Goal: Task Accomplishment & Management: Use online tool/utility

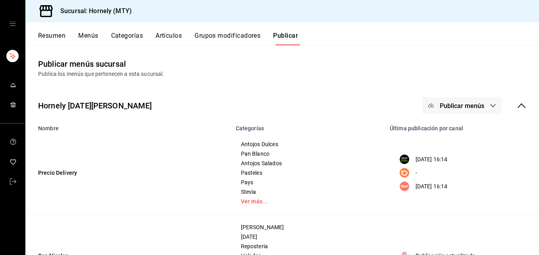
click at [51, 34] on button "Resumen" at bounding box center [51, 38] width 27 height 13
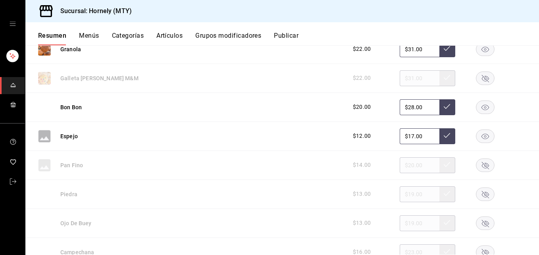
scroll to position [1190, 0]
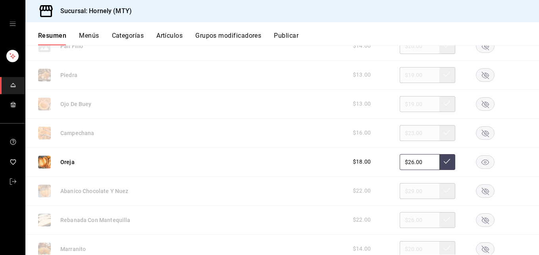
click at [476, 219] on rect "button" at bounding box center [485, 219] width 18 height 13
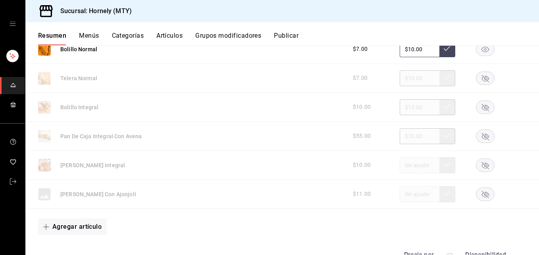
scroll to position [2261, 0]
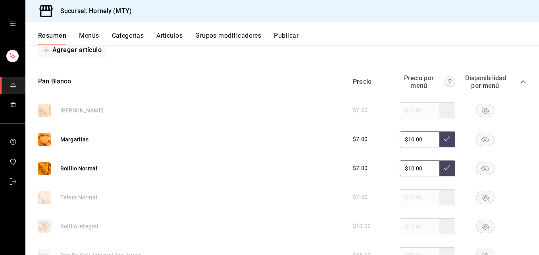
click at [476, 195] on rect "button" at bounding box center [485, 196] width 18 height 13
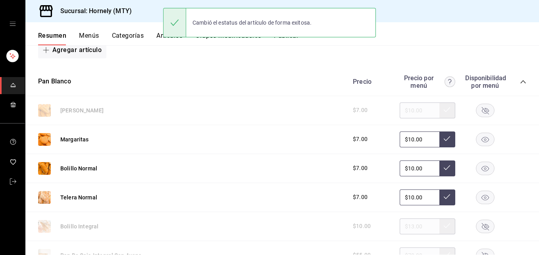
click at [479, 111] on rect "button" at bounding box center [485, 110] width 18 height 13
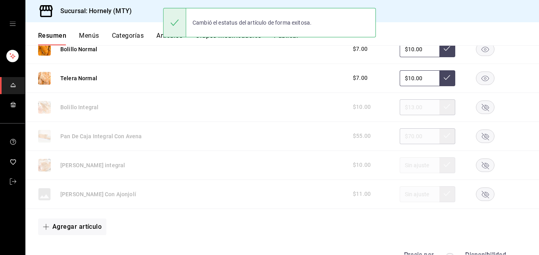
scroll to position [2499, 0]
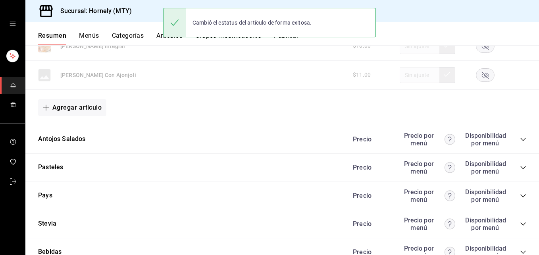
click at [194, 148] on div "Antojos Salados Precio Precio por menú Disponibilidad por menú" at bounding box center [281, 139] width 513 height 28
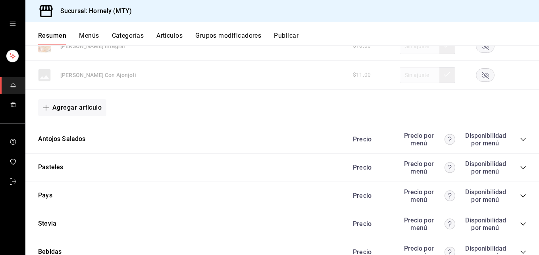
click at [327, 140] on div "Antojos Salados Precio Precio por menú Disponibilidad por menú" at bounding box center [281, 139] width 513 height 28
click at [520, 140] on icon "collapse-category-row" at bounding box center [523, 139] width 6 height 6
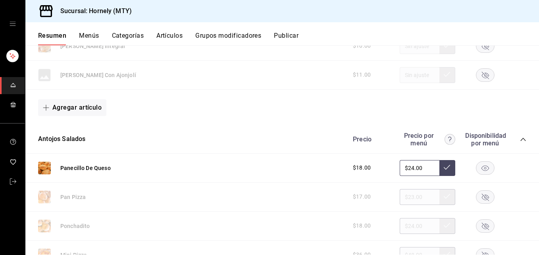
click at [285, 32] on button "Publicar" at bounding box center [286, 38] width 25 height 13
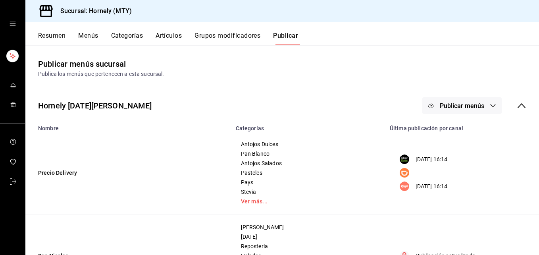
click at [467, 102] on span "Publicar menús" at bounding box center [462, 106] width 44 height 8
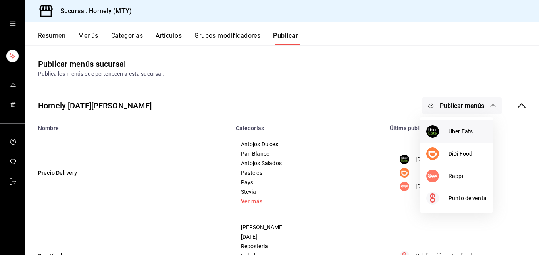
click at [439, 133] on div at bounding box center [437, 131] width 22 height 13
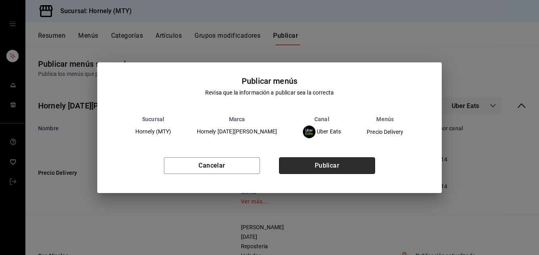
click at [340, 169] on button "Publicar" at bounding box center [327, 165] width 96 height 17
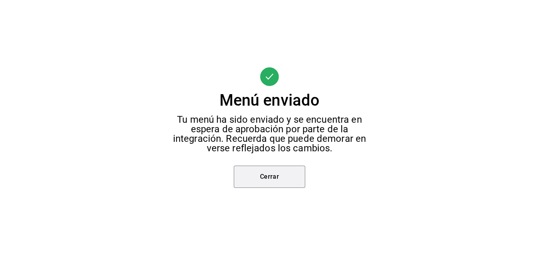
click at [277, 168] on button "Cerrar" at bounding box center [269, 176] width 71 height 22
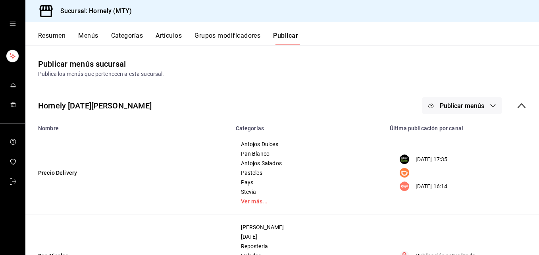
click at [475, 100] on button "Publicar menús" at bounding box center [461, 105] width 79 height 17
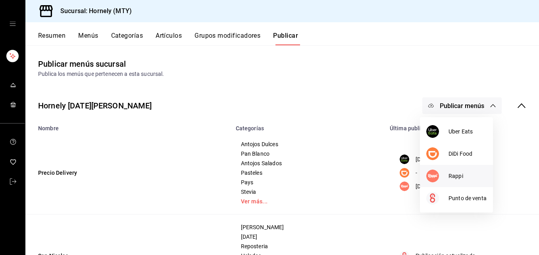
click at [448, 170] on div at bounding box center [437, 175] width 22 height 13
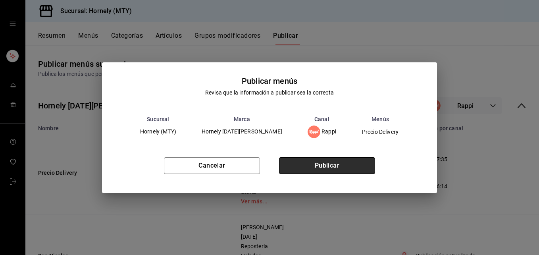
click at [347, 171] on button "Publicar" at bounding box center [327, 165] width 96 height 17
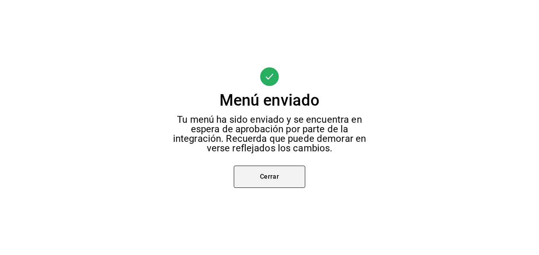
click at [273, 178] on button "Cerrar" at bounding box center [269, 176] width 71 height 22
